Goal: Check status: Check status

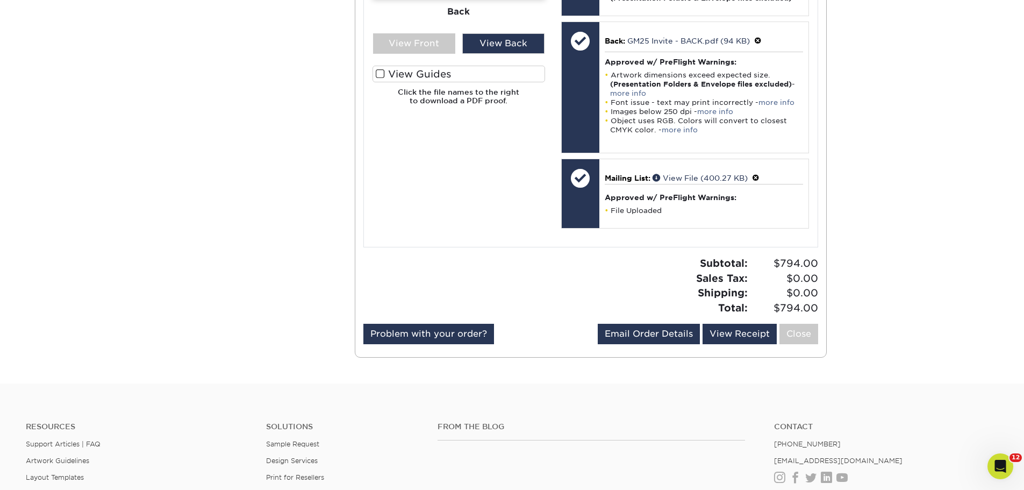
scroll to position [807, 0]
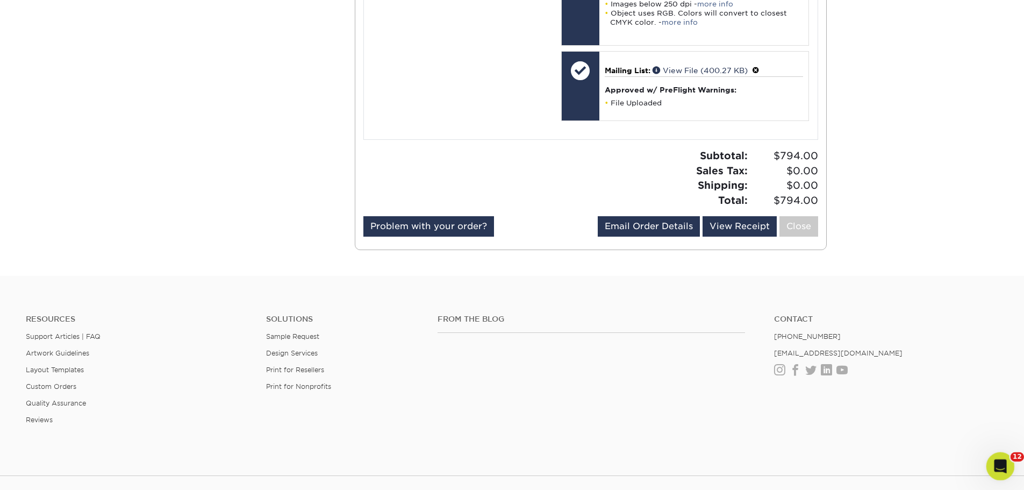
click at [999, 462] on icon "Open Intercom Messenger" at bounding box center [999, 464] width 8 height 9
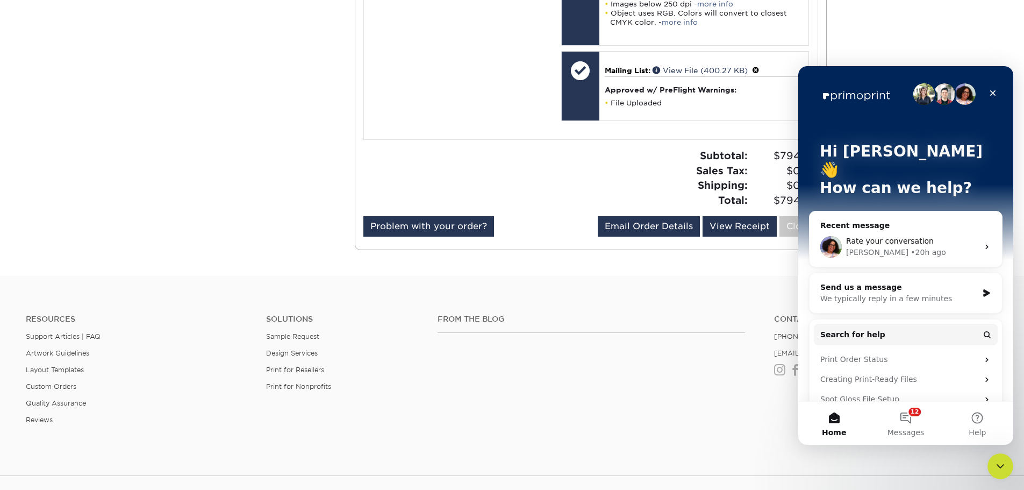
click at [902, 237] on span "Rate your conversation" at bounding box center [890, 241] width 88 height 9
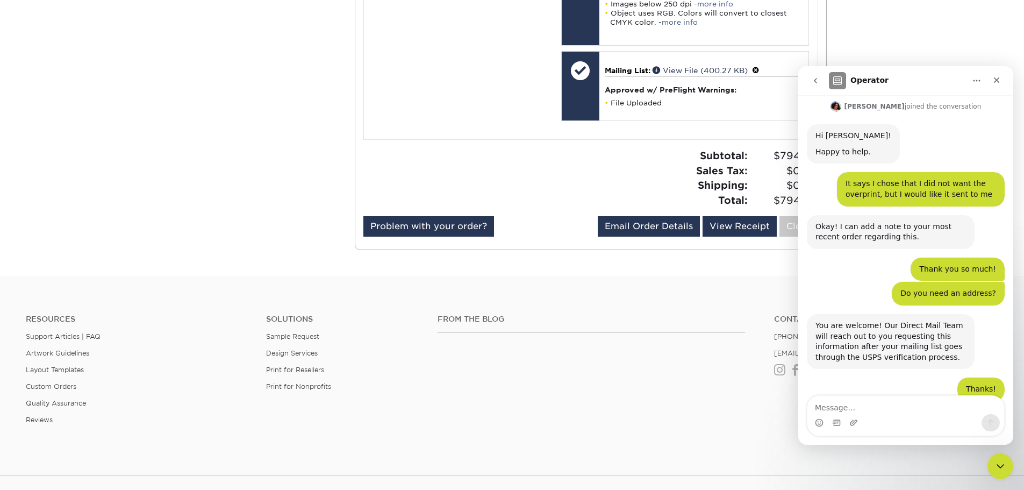
scroll to position [322, 0]
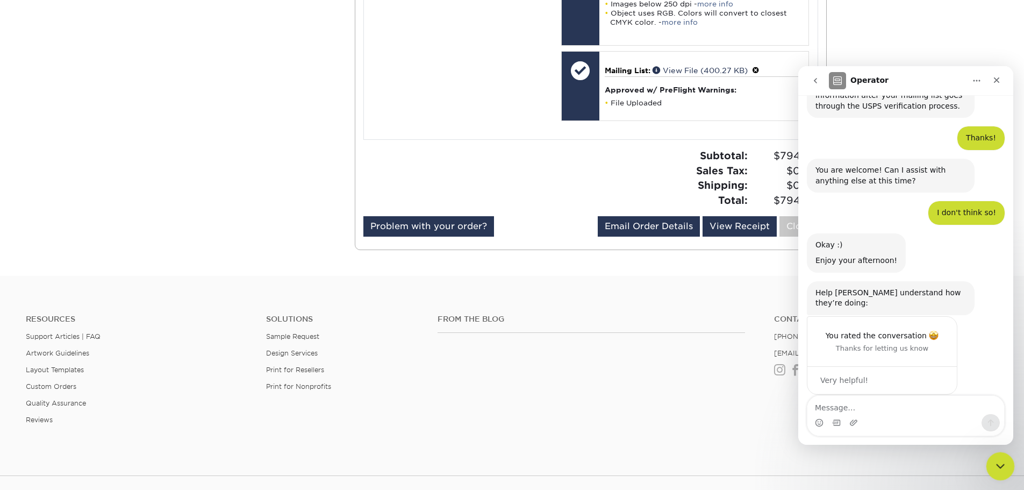
click at [1008, 473] on div "Close Intercom Messenger" at bounding box center [999, 465] width 26 height 26
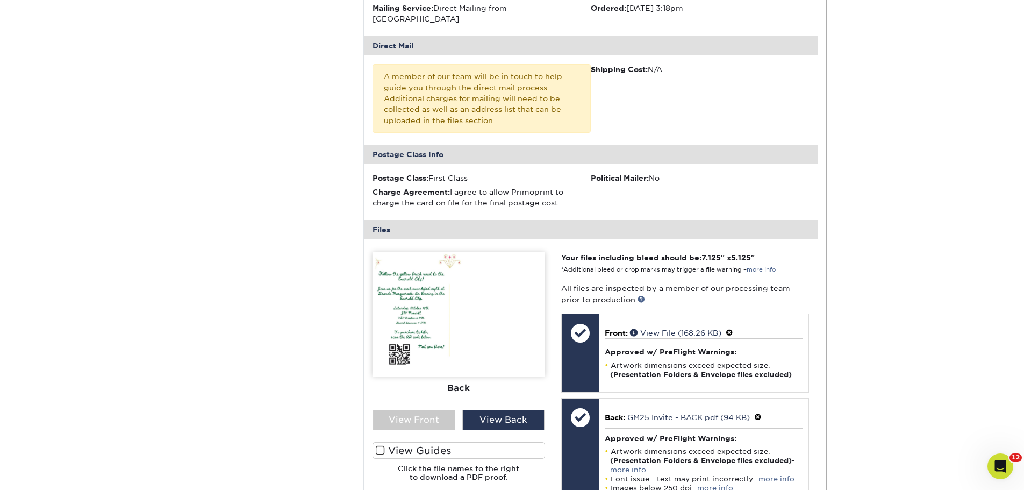
scroll to position [0, 0]
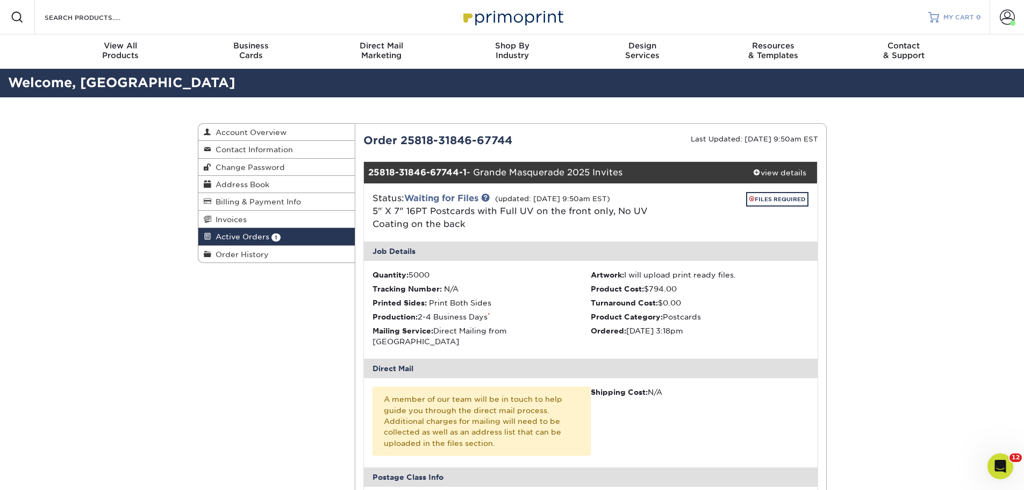
click at [972, 22] on span "MY CART" at bounding box center [959, 17] width 31 height 9
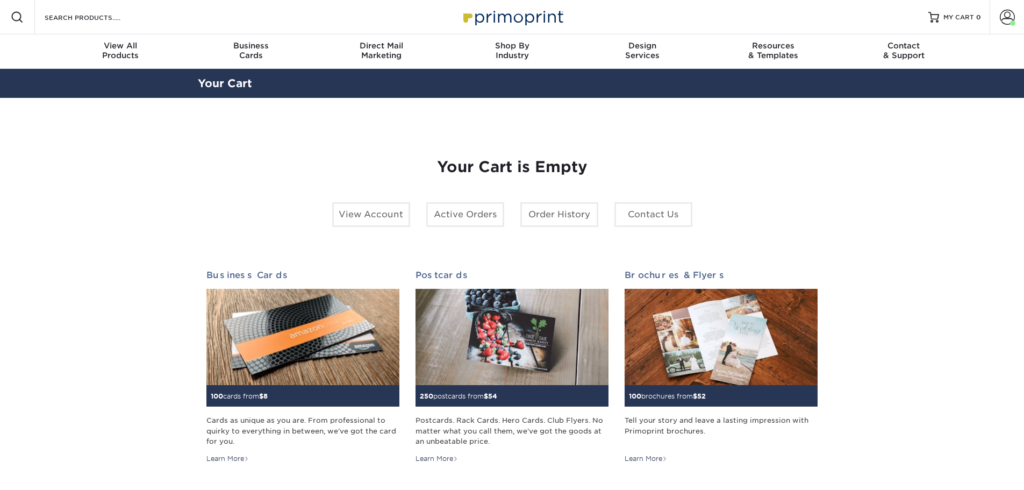
click at [999, 18] on link "Account" at bounding box center [1007, 17] width 34 height 34
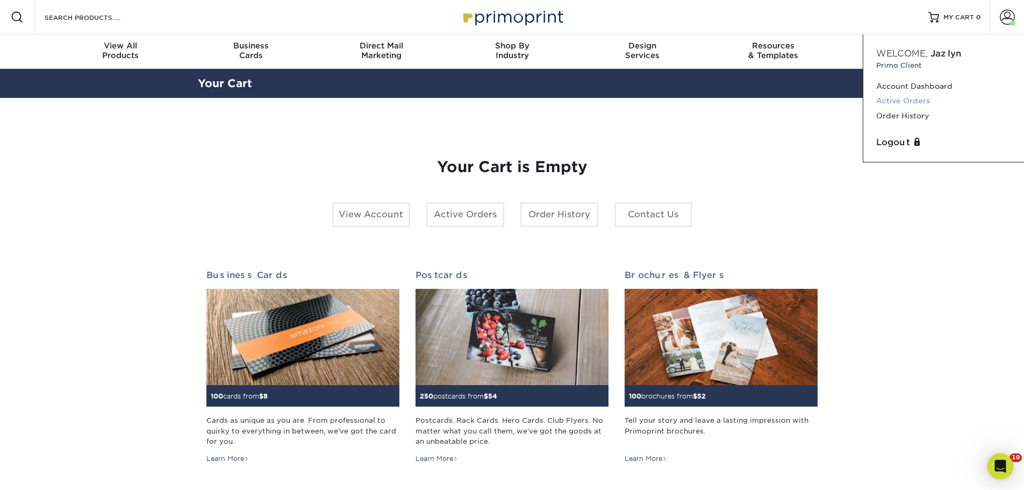
click at [901, 100] on link "Active Orders" at bounding box center [943, 101] width 135 height 15
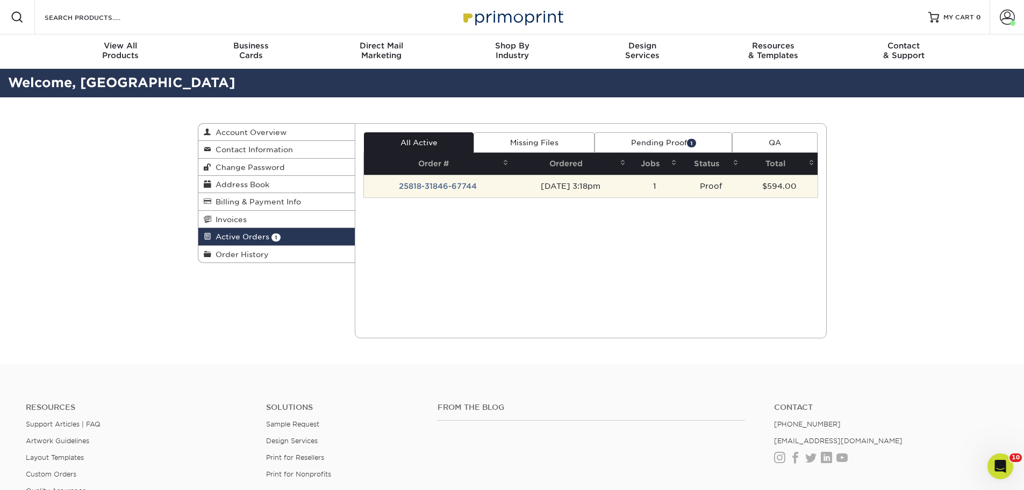
click at [437, 188] on td "25818-31846-67744" at bounding box center [438, 186] width 148 height 23
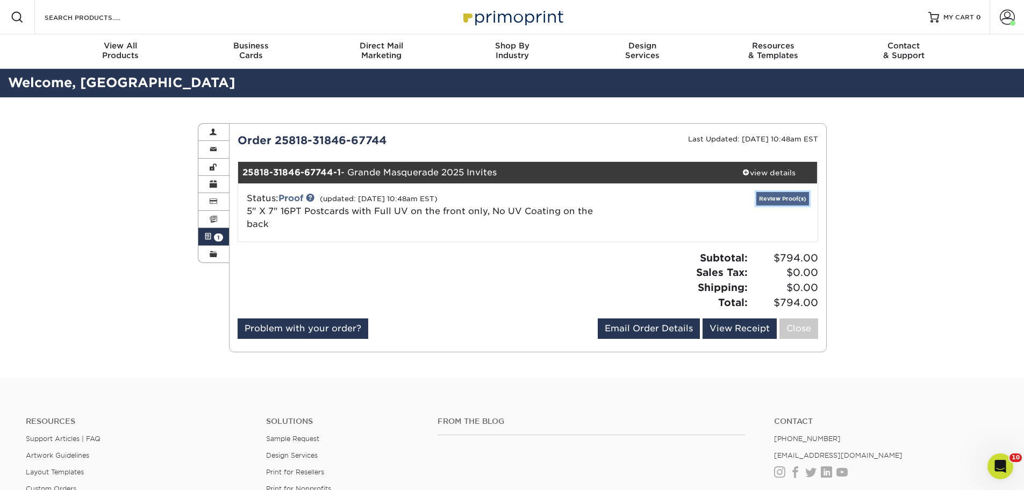
click at [788, 199] on link "Review Proof(s)" at bounding box center [783, 198] width 53 height 13
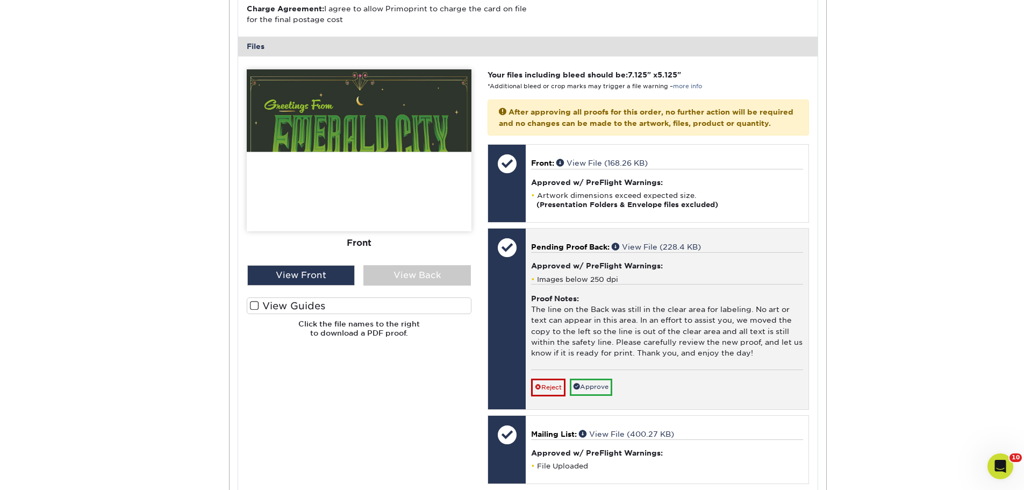
scroll to position [538, 0]
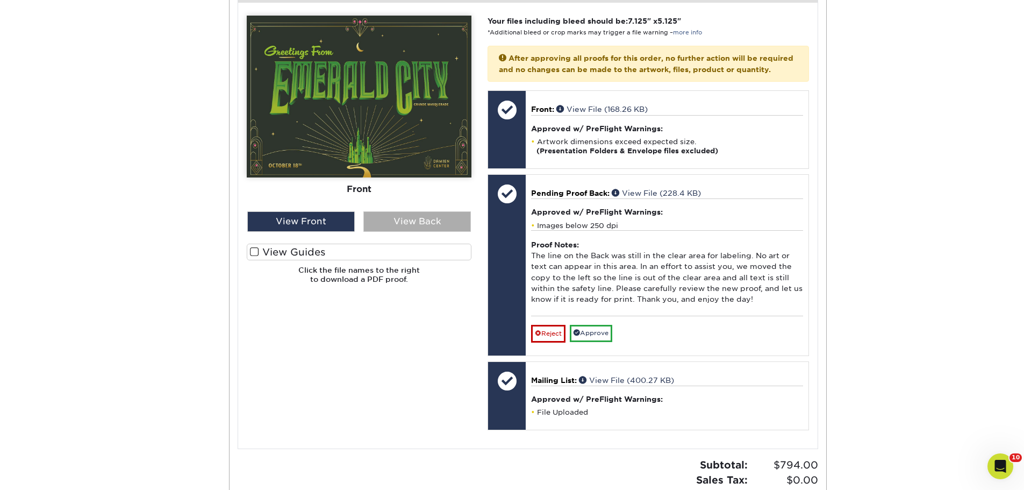
click at [422, 211] on div "View Back" at bounding box center [417, 221] width 108 height 20
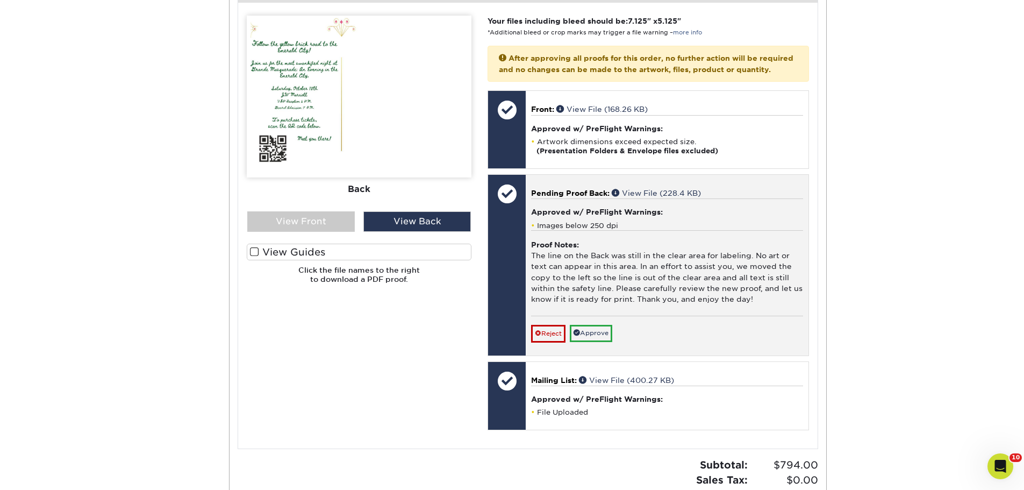
scroll to position [430, 0]
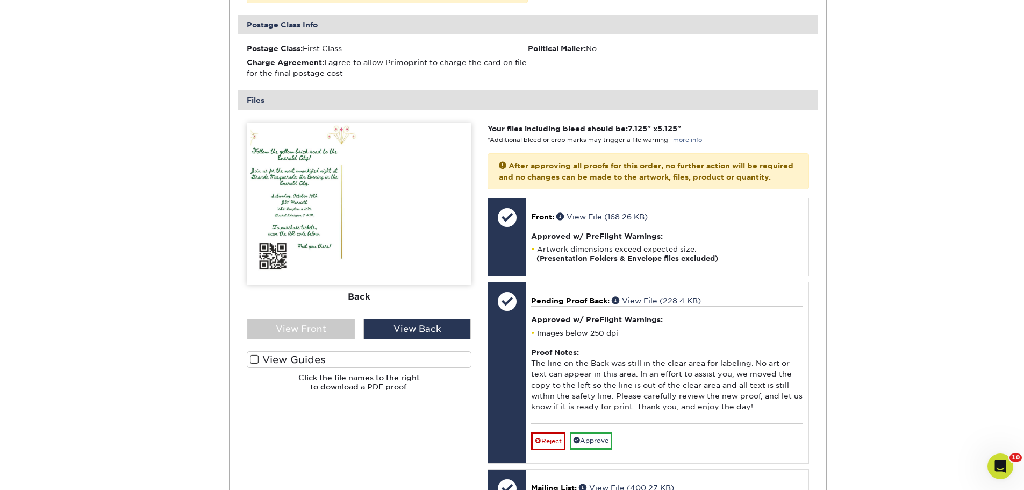
click at [333, 211] on img at bounding box center [359, 204] width 225 height 162
click at [255, 354] on span at bounding box center [254, 359] width 9 height 10
click at [0, 0] on input "View Guides" at bounding box center [0, 0] width 0 height 0
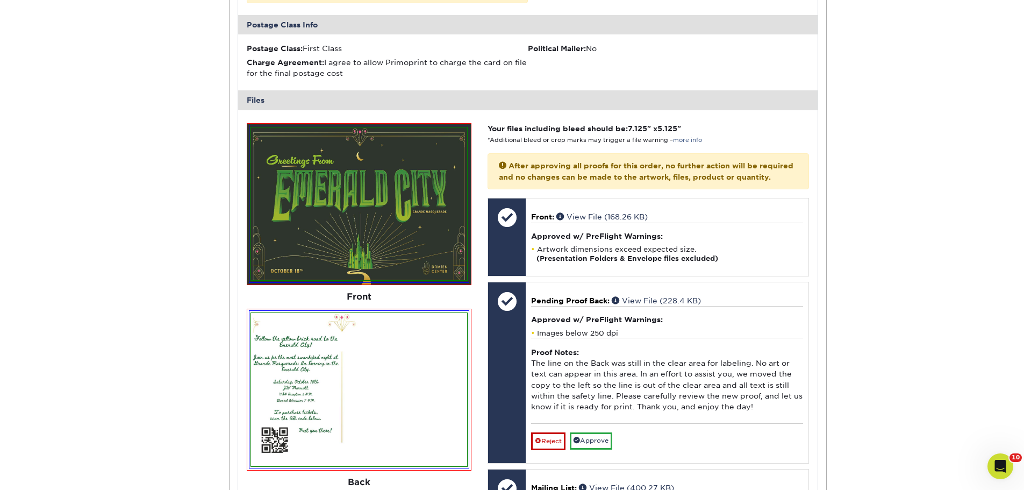
scroll to position [591, 0]
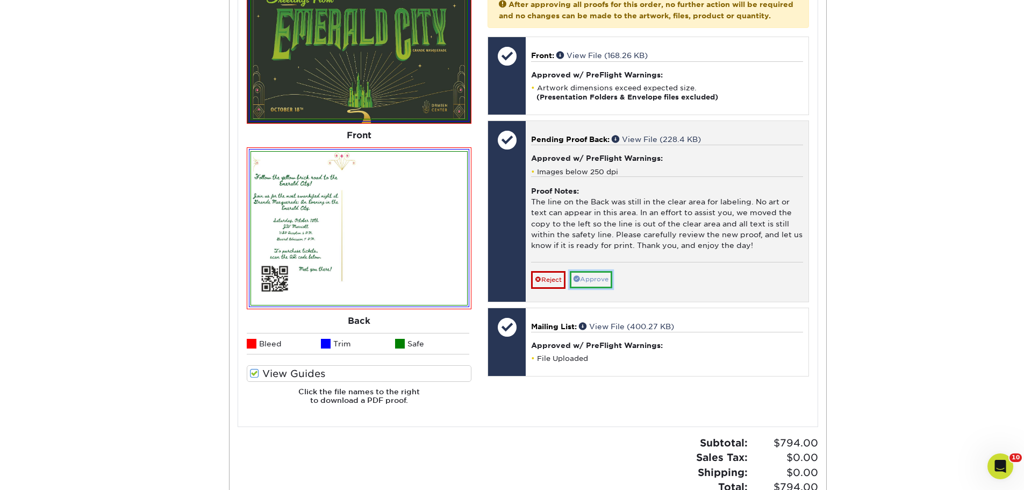
click at [584, 273] on link "Approve" at bounding box center [591, 279] width 42 height 17
